Goal: Task Accomplishment & Management: Complete application form

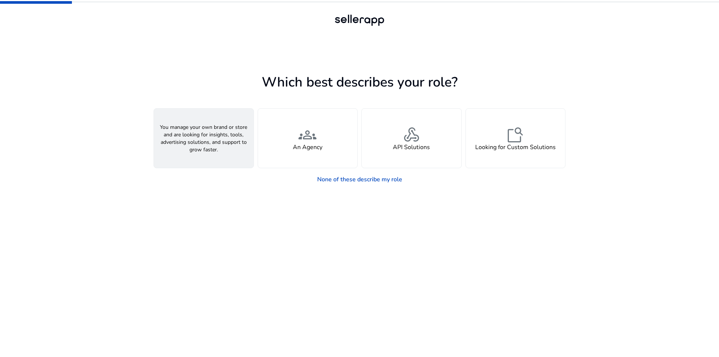
click at [212, 136] on span "person" at bounding box center [204, 135] width 18 height 18
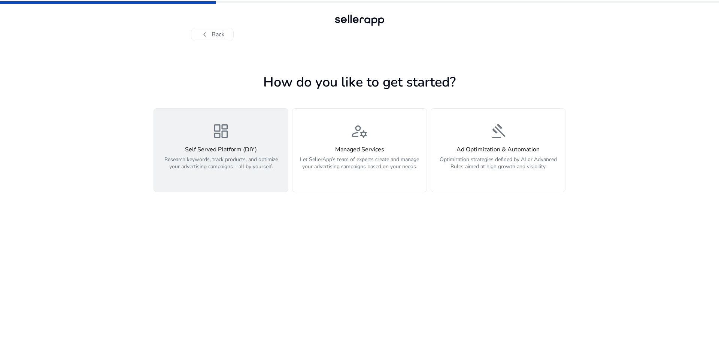
click at [165, 172] on p "Research keywords, track products, and optimize your advertising campaigns – al…" at bounding box center [220, 167] width 125 height 22
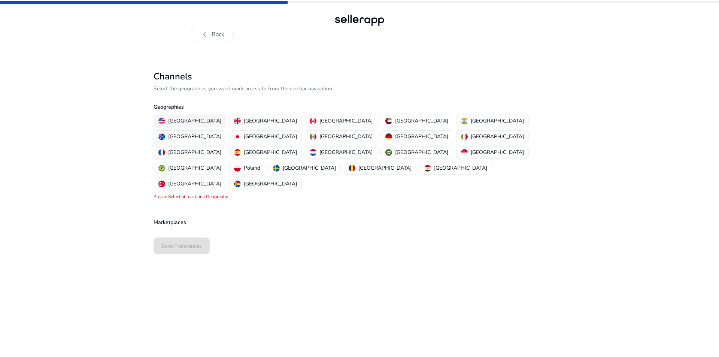
click at [189, 119] on p "[GEOGRAPHIC_DATA]" at bounding box center [194, 121] width 53 height 8
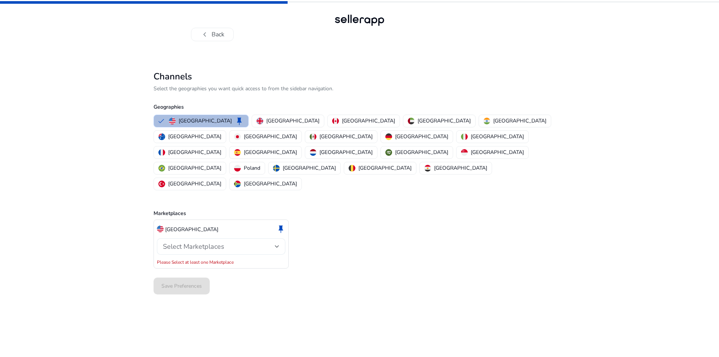
click at [251, 242] on div "Select Marketplaces" at bounding box center [219, 246] width 112 height 8
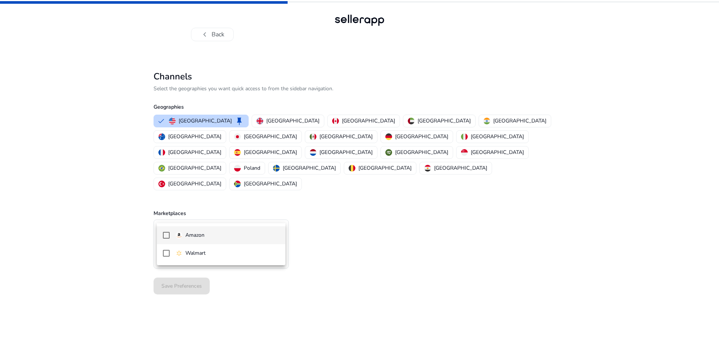
click at [226, 237] on span "Amazon" at bounding box center [228, 235] width 104 height 8
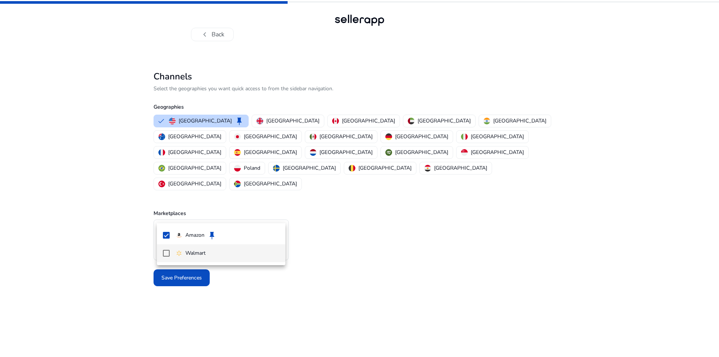
click at [169, 254] on mat-pseudo-checkbox at bounding box center [166, 253] width 7 height 7
drag, startPoint x: 418, startPoint y: 233, endPoint x: 430, endPoint y: 234, distance: 11.7
click at [418, 234] on div at bounding box center [359, 178] width 719 height 357
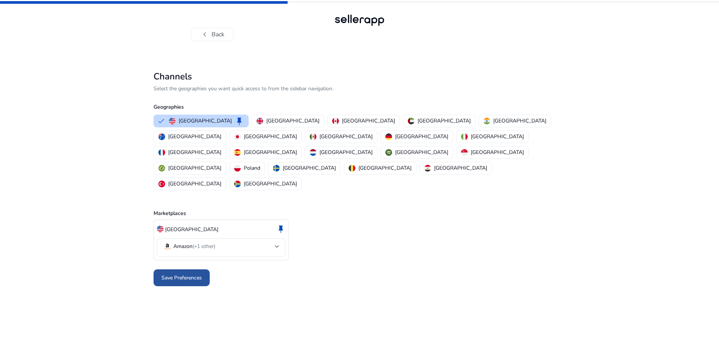
click at [197, 269] on span at bounding box center [182, 278] width 56 height 18
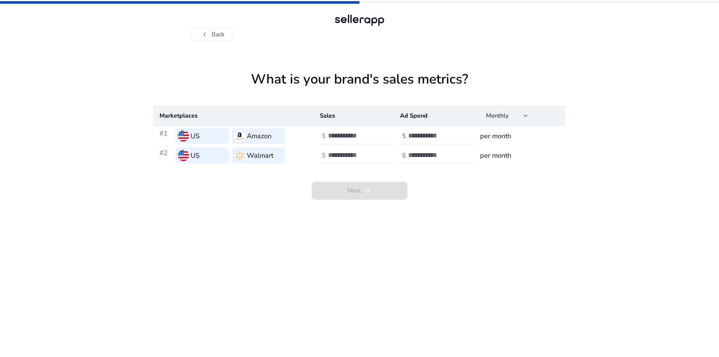
click at [348, 138] on input "number" at bounding box center [353, 135] width 51 height 8
click at [337, 134] on input "number" at bounding box center [353, 135] width 51 height 8
click at [347, 136] on input "number" at bounding box center [353, 135] width 51 height 8
click at [374, 132] on input "*" at bounding box center [353, 135] width 51 height 8
click at [376, 137] on input "*" at bounding box center [353, 135] width 51 height 8
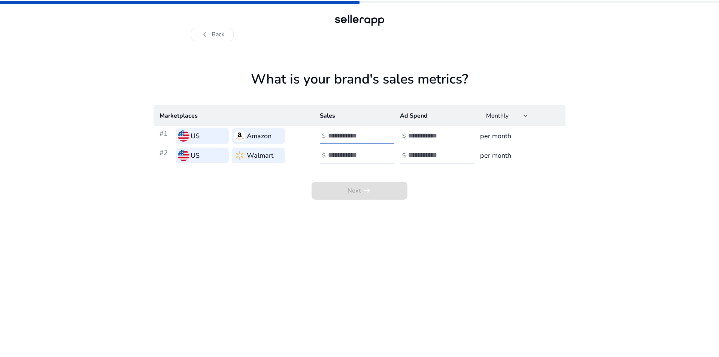
drag, startPoint x: 348, startPoint y: 137, endPoint x: 328, endPoint y: 137, distance: 19.5
click at [328, 137] on input "*" at bounding box center [353, 135] width 51 height 8
type input "*****"
click at [425, 138] on input "number" at bounding box center [433, 135] width 51 height 8
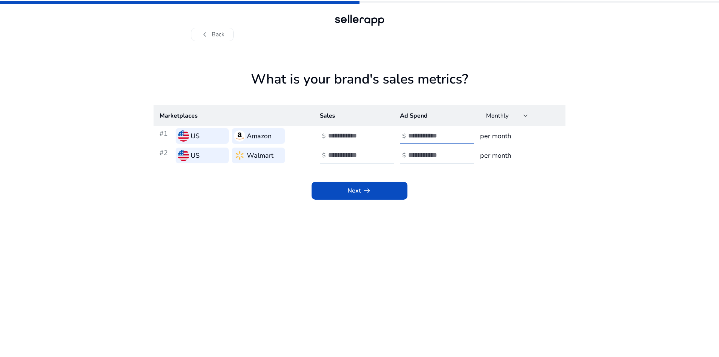
type input "***"
click at [349, 153] on input "number" at bounding box center [353, 155] width 51 height 8
type input "*****"
click at [421, 157] on input "number" at bounding box center [433, 155] width 51 height 8
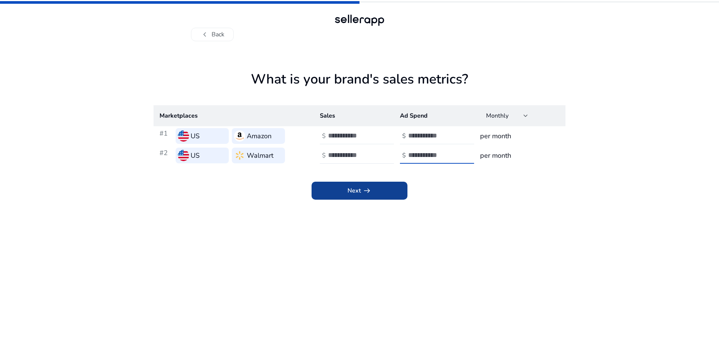
type input "***"
click at [376, 192] on span at bounding box center [360, 191] width 96 height 18
